Goal: Information Seeking & Learning: Learn about a topic

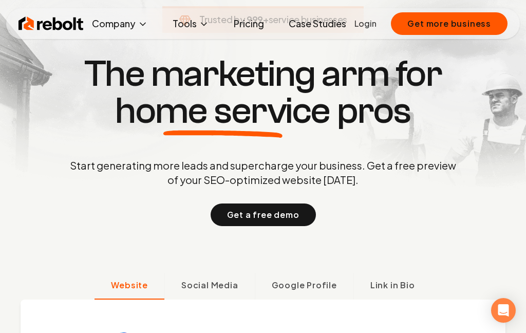
scroll to position [287, 0]
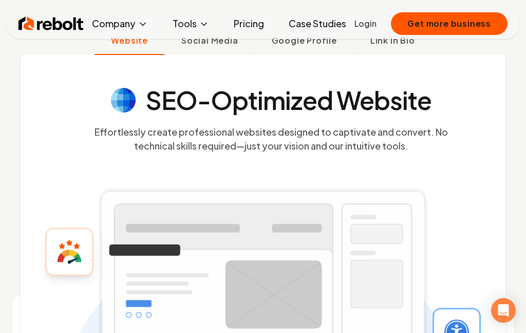
click at [16, 169] on div "SEO-Optimized Website Effortlessly create professional websites designed to cap…" at bounding box center [263, 224] width 526 height 338
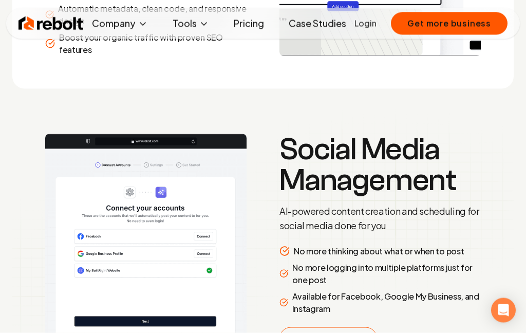
scroll to position [1569, 0]
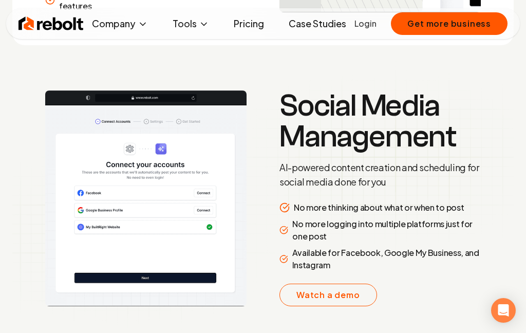
click at [253, 18] on link "Pricing" at bounding box center [248, 23] width 47 height 21
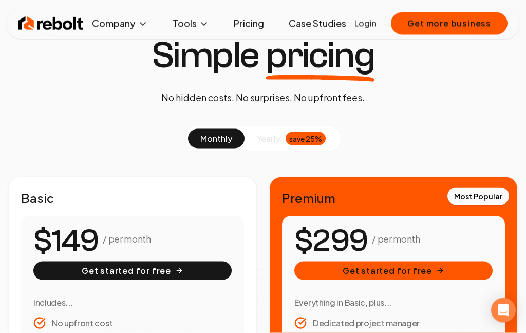
scroll to position [141, 0]
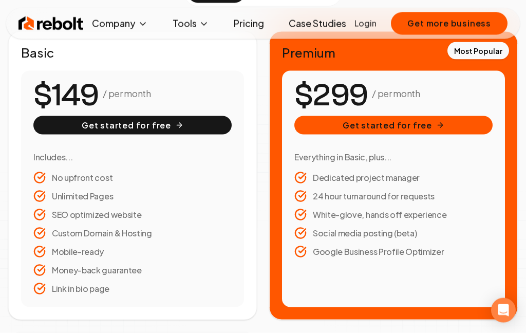
scroll to position [105, 0]
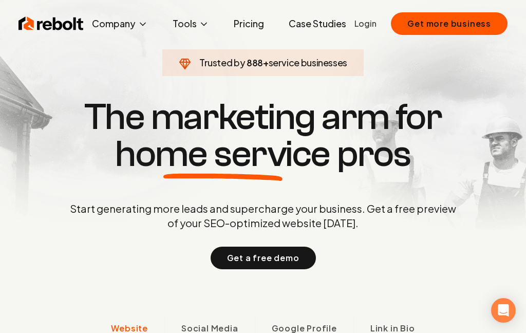
click at [262, 20] on link "Pricing" at bounding box center [248, 23] width 47 height 21
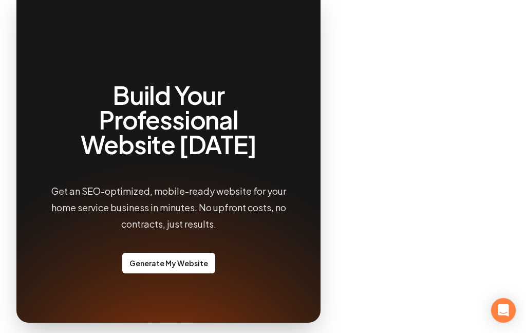
scroll to position [1042, 0]
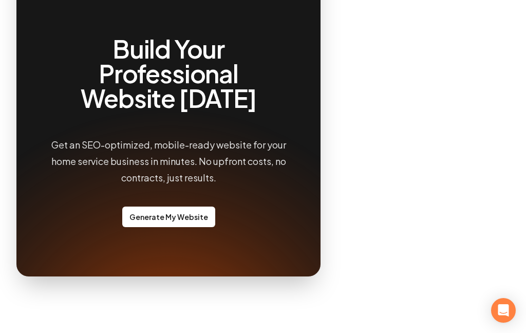
click at [139, 206] on link "Generate My Website" at bounding box center [168, 216] width 93 height 21
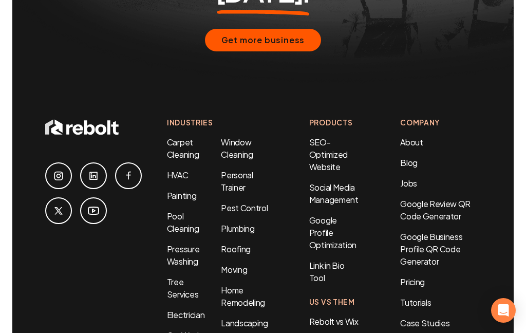
scroll to position [1757, 0]
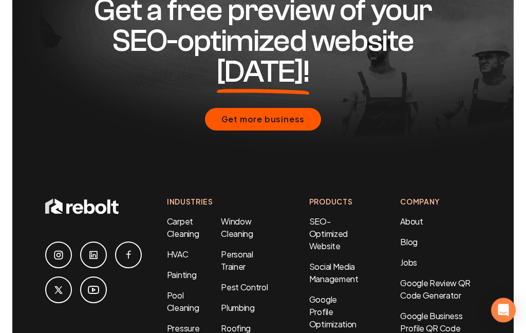
click at [243, 249] on link "Personal Trainer" at bounding box center [237, 260] width 32 height 23
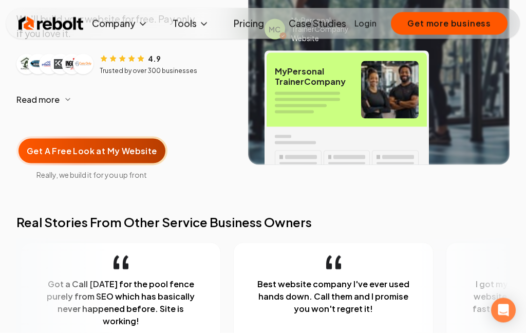
scroll to position [202, 0]
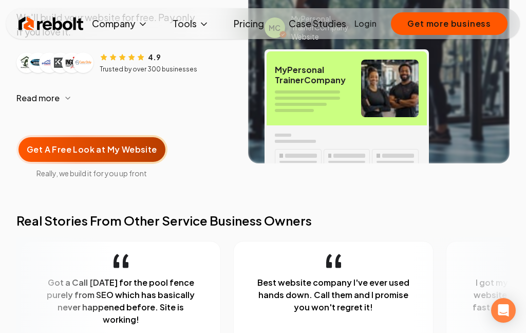
click at [41, 149] on span "Get A Free Look at My Website" at bounding box center [92, 149] width 130 height 12
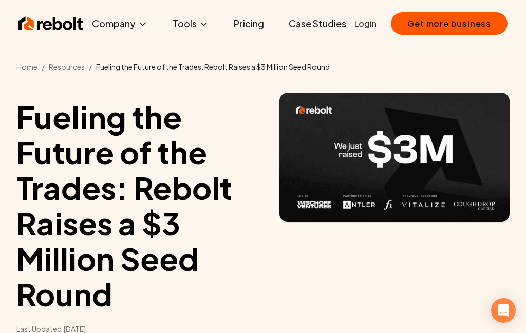
click at [334, 32] on link "Case Studies" at bounding box center [317, 23] width 74 height 21
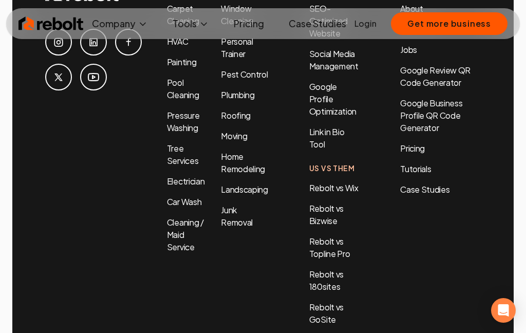
scroll to position [2363, 0]
click at [350, 183] on link "Rebolt vs Wix" at bounding box center [333, 188] width 49 height 11
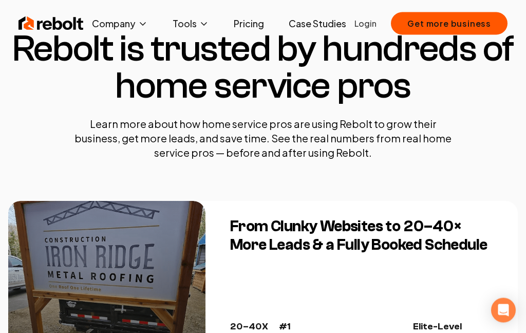
scroll to position [0, 0]
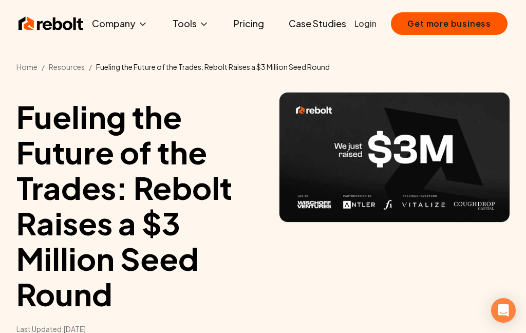
click at [40, 24] on img at bounding box center [50, 23] width 65 height 21
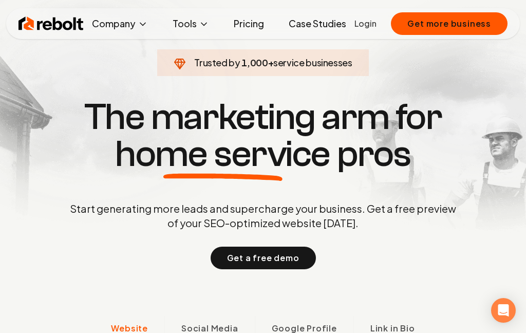
scroll to position [257, 0]
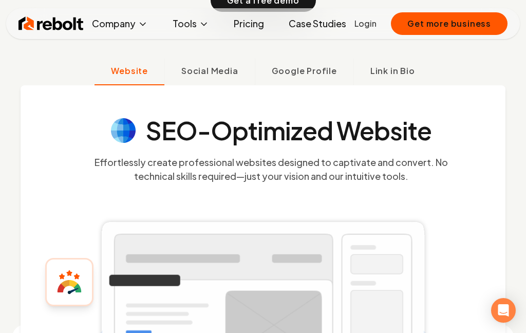
click at [303, 74] on span "Google Profile" at bounding box center [304, 71] width 65 height 12
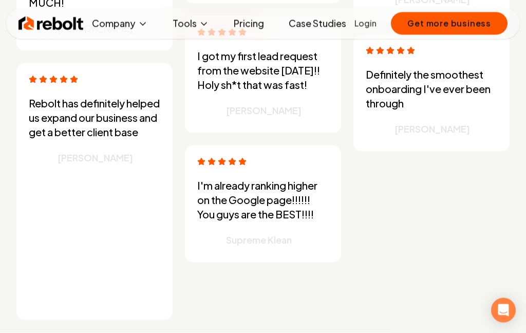
scroll to position [3077, 0]
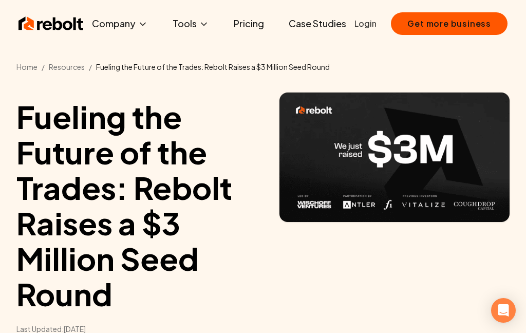
click at [457, 122] on img at bounding box center [394, 156] width 230 height 129
